Goal: Task Accomplishment & Management: Use online tool/utility

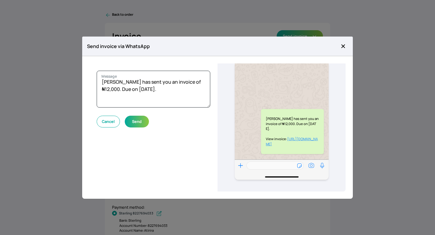
click at [344, 45] on icon "button" at bounding box center [344, 46] width 4 height 4
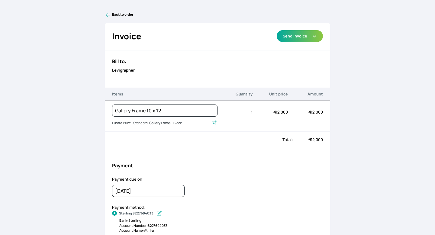
click at [108, 15] on icon at bounding box center [108, 15] width 4 height 4
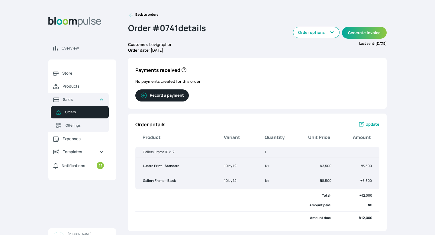
click at [131, 15] on icon at bounding box center [131, 15] width 6 height 6
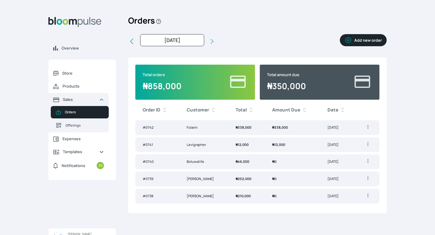
click at [235, 128] on td "₦ 338,000" at bounding box center [247, 127] width 37 height 15
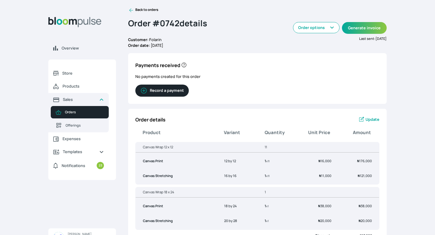
scroll to position [4, 0]
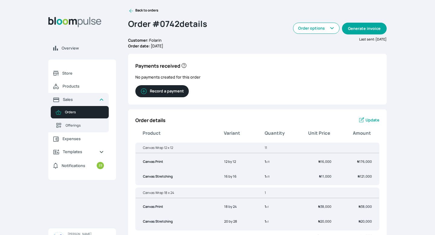
click at [363, 28] on button "Generate invoice" at bounding box center [364, 29] width 45 height 12
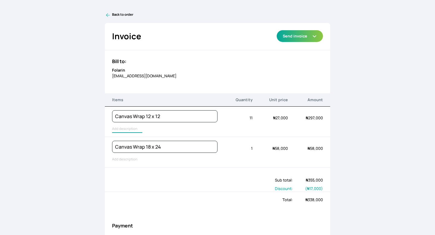
click at [117, 131] on input "text" at bounding box center [127, 129] width 30 height 8
type input "Canvas Print, Canvas Stretching"
click at [120, 159] on input "text" at bounding box center [127, 160] width 30 height 8
type input "Canvas Print, Canvas Stretching"
click at [300, 38] on button "Send invoice" at bounding box center [300, 36] width 46 height 12
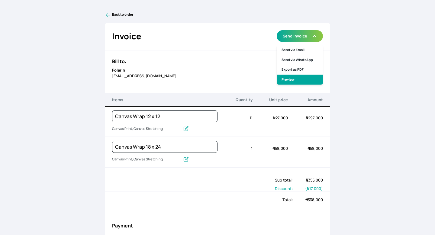
click at [296, 80] on link "Preview" at bounding box center [300, 80] width 46 height 10
click at [108, 16] on icon at bounding box center [108, 15] width 6 height 6
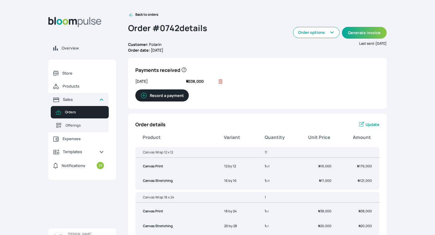
click at [132, 14] on icon at bounding box center [131, 15] width 6 height 6
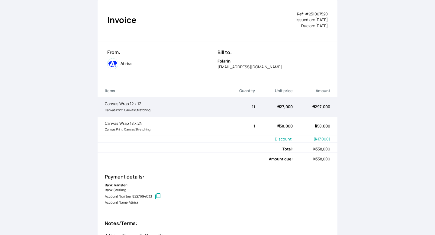
scroll to position [44, 0]
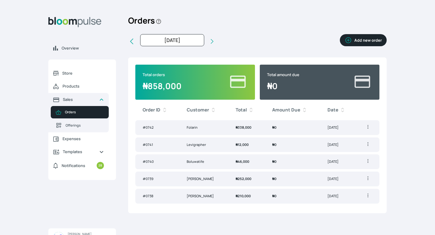
click at [306, 129] on td "₦ 0" at bounding box center [292, 127] width 55 height 15
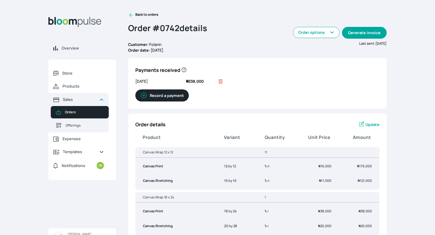
click at [358, 32] on button "Generate invoice" at bounding box center [364, 33] width 45 height 12
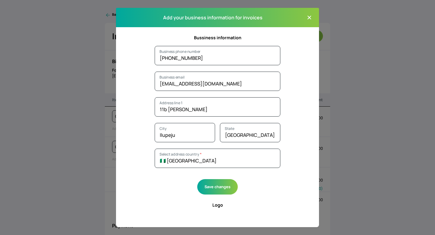
click at [311, 19] on icon "button" at bounding box center [310, 18] width 4 height 4
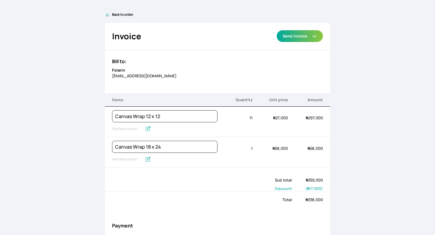
click at [106, 14] on icon at bounding box center [108, 15] width 6 height 6
